Goal: Transaction & Acquisition: Purchase product/service

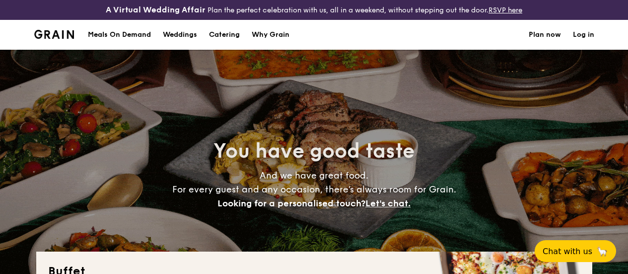
select select
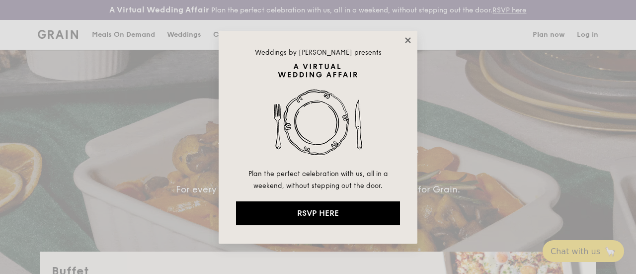
click at [410, 37] on icon at bounding box center [407, 39] width 5 height 5
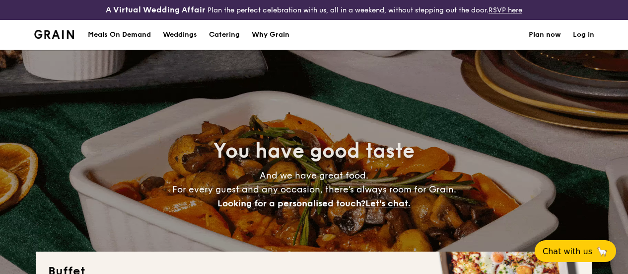
click at [227, 43] on h1 "Catering" at bounding box center [224, 35] width 31 height 30
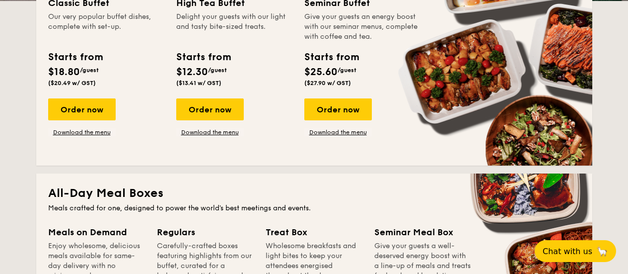
scroll to position [298, 0]
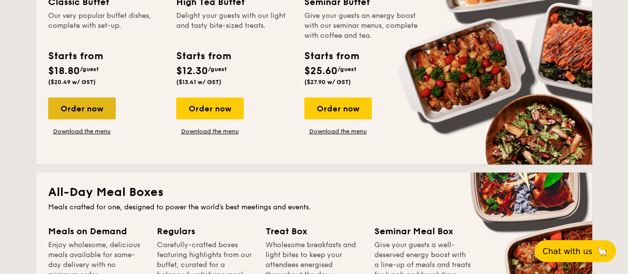
click at [92, 117] on div "Order now" at bounding box center [82, 108] width 68 height 22
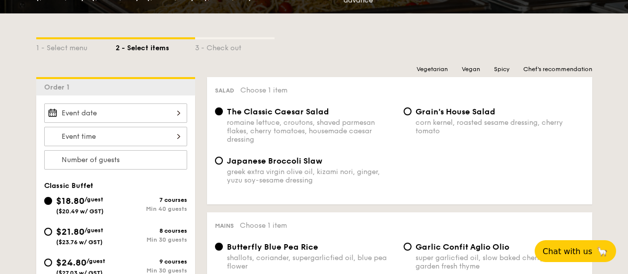
scroll to position [297, 0]
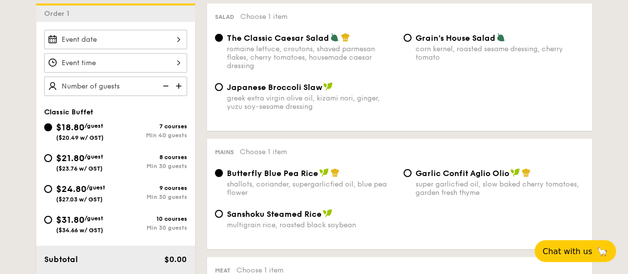
click at [178, 40] on input "Smoked Mesquite Whole Chicken brined in our in-house blend of herbs and spices,…" at bounding box center [115, 39] width 143 height 19
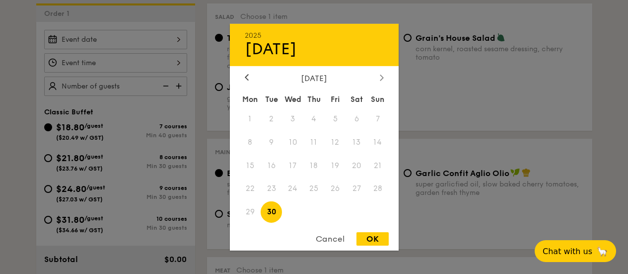
click at [382, 76] on icon at bounding box center [381, 78] width 3 height 6
click at [380, 143] on span "12" at bounding box center [378, 141] width 21 height 21
click at [239, 74] on div "[DATE]" at bounding box center [314, 77] width 169 height 9
click at [245, 78] on icon at bounding box center [247, 77] width 4 height 6
click at [381, 81] on div at bounding box center [381, 77] width 9 height 9
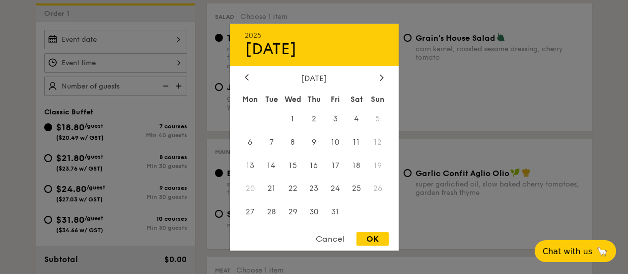
click at [241, 76] on div "[DATE]" at bounding box center [314, 77] width 169 height 9
click at [247, 77] on icon at bounding box center [247, 77] width 4 height 6
click at [379, 81] on div at bounding box center [381, 77] width 9 height 9
click at [360, 122] on span "4" at bounding box center [356, 118] width 21 height 21
click at [374, 237] on div "OK" at bounding box center [373, 238] width 32 height 13
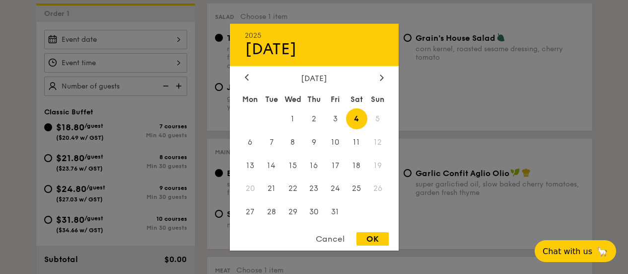
type input "[DATE]"
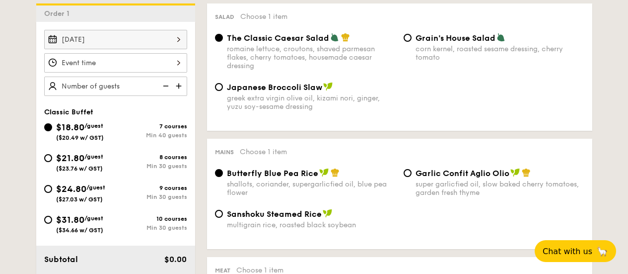
click at [175, 73] on input "Smoked Mesquite Whole Chicken brined in our in-house blend of herbs and spices,…" at bounding box center [115, 62] width 143 height 19
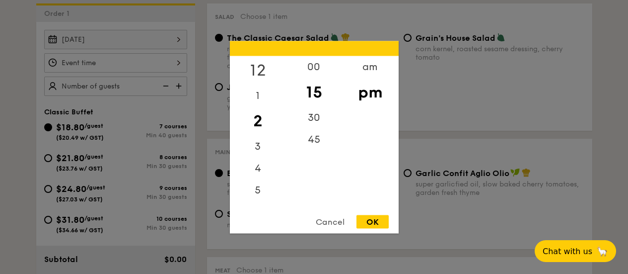
click at [261, 75] on div "12" at bounding box center [258, 70] width 56 height 29
click at [318, 73] on div "00" at bounding box center [314, 70] width 56 height 29
click at [374, 222] on div "OK" at bounding box center [373, 221] width 32 height 13
type input "12:00PM"
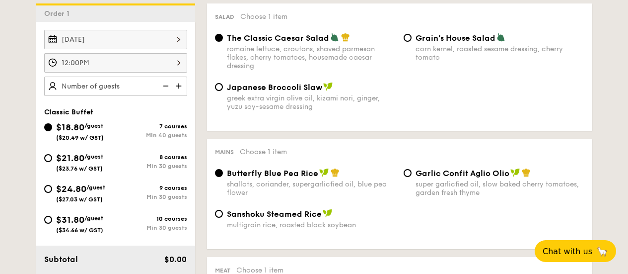
click at [130, 90] on input "text" at bounding box center [115, 85] width 143 height 19
type input "40 guests"
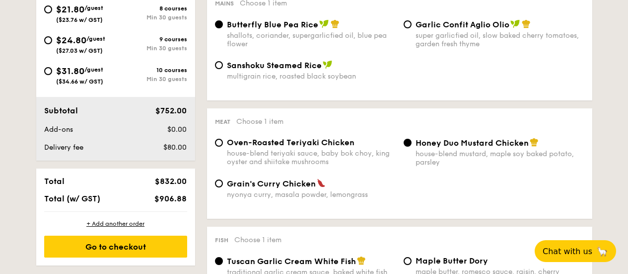
scroll to position [495, 0]
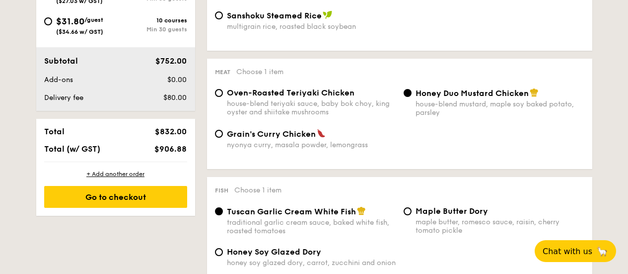
click at [227, 88] on span "Oven-Roasted Teriyaki Chicken" at bounding box center [291, 92] width 128 height 9
click at [215, 89] on input "Oven-Roasted Teriyaki Chicken house-blend teriyaki sauce, baby bok choy, king o…" at bounding box center [219, 93] width 8 height 8
radio input "true"
click at [215, 89] on input "Oven-Roasted Teriyaki Chicken house-blend teriyaki sauce, baby bok choy, king o…" at bounding box center [219, 93] width 8 height 8
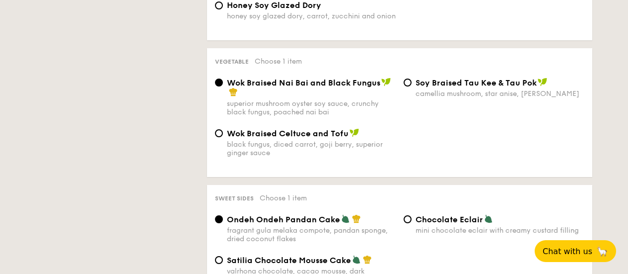
scroll to position [742, 0]
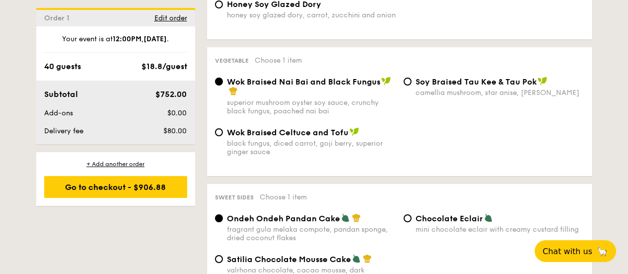
click at [277, 156] on div "black fungus, diced carrot, goji berry, superior ginger sauce" at bounding box center [311, 147] width 169 height 17
click at [223, 136] on input "Wok Braised Celtuce and Tofu black fungus, diced carrot, goji berry, superior g…" at bounding box center [219, 132] width 8 height 8
radio input "true"
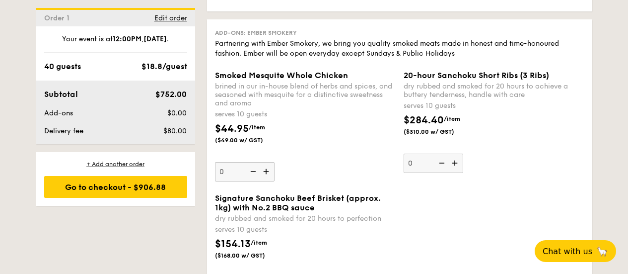
scroll to position [1138, 0]
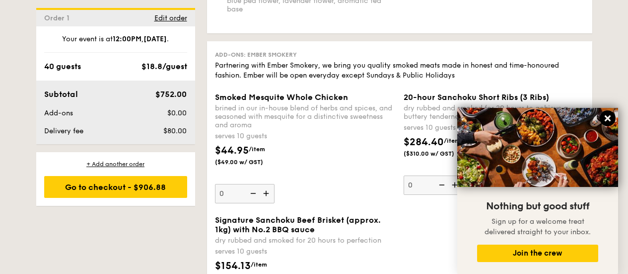
click at [603, 116] on icon at bounding box center [607, 118] width 9 height 9
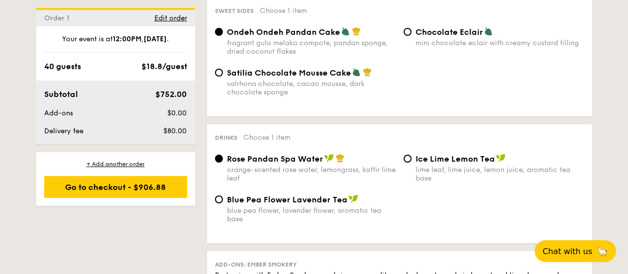
scroll to position [940, 0]
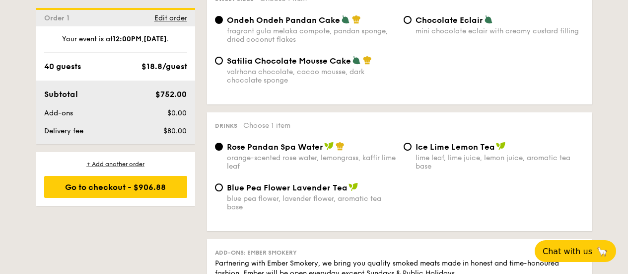
click at [485, 151] on span "Ice Lime Lemon Tea" at bounding box center [455, 146] width 79 height 9
click at [412, 150] on input "Ice Lime Lemon Tea lime leaf, lime juice, lemon juice, aromatic tea base" at bounding box center [408, 147] width 8 height 8
radio input "true"
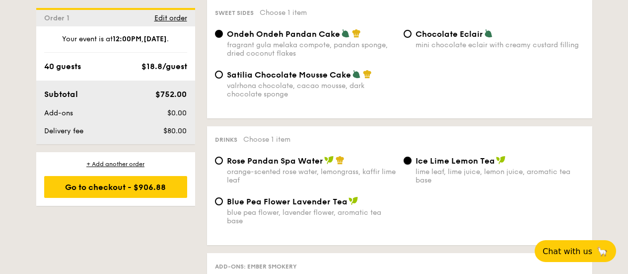
scroll to position [891, 0]
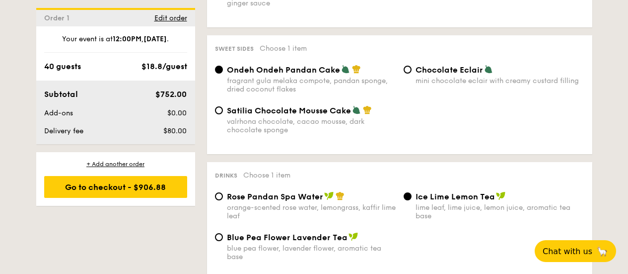
click at [473, 85] on div "mini chocolate eclair with creamy custard filling" at bounding box center [500, 80] width 169 height 8
click at [412, 74] on input "Chocolate Eclair mini chocolate eclair with creamy custard filling" at bounding box center [408, 70] width 8 height 8
radio input "true"
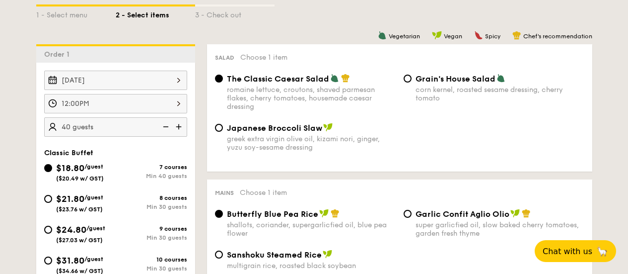
scroll to position [297, 0]
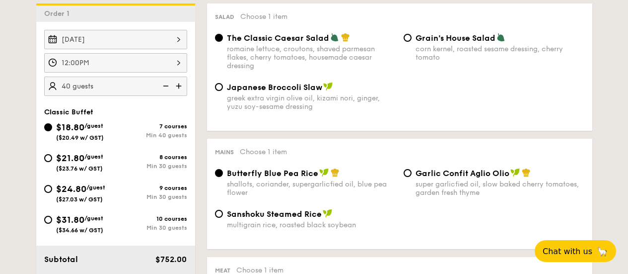
click at [86, 194] on span "$24.80" at bounding box center [71, 188] width 30 height 11
click at [52, 193] on input "$24.80 /guest ($27.03 w/ GST) 9 courses Min 30 guests" at bounding box center [48, 189] width 8 height 8
radio input "true"
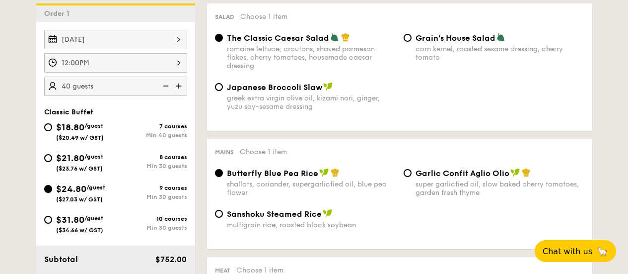
radio input "true"
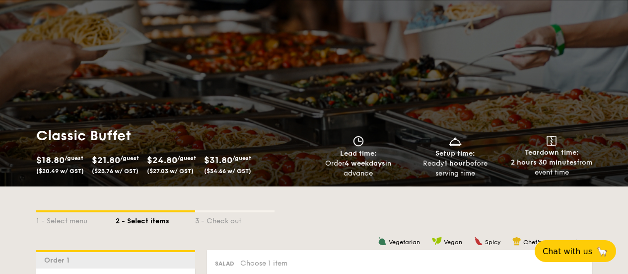
scroll to position [98, 0]
